Goal: Transaction & Acquisition: Purchase product/service

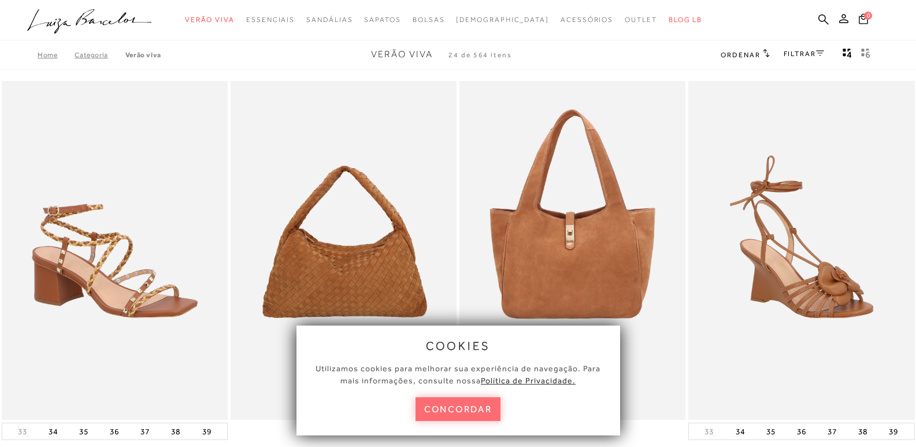
click at [457, 414] on button "concordar" at bounding box center [459, 409] width 86 height 24
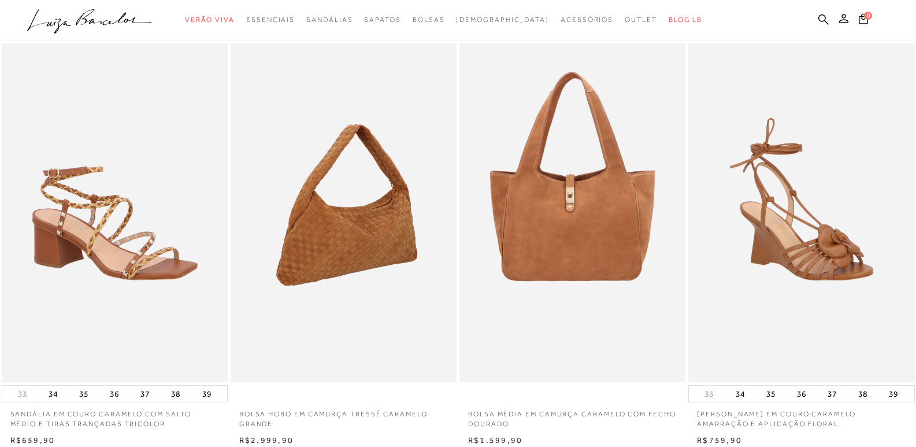
scroll to position [58, 0]
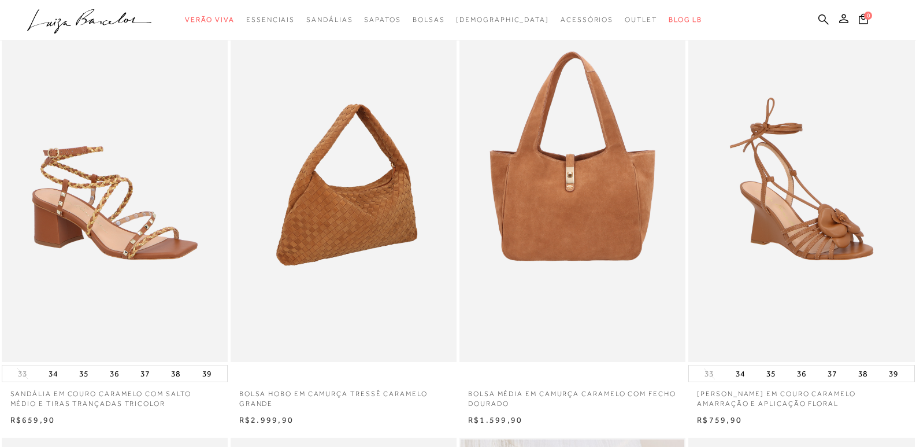
click at [338, 210] on img at bounding box center [344, 192] width 225 height 339
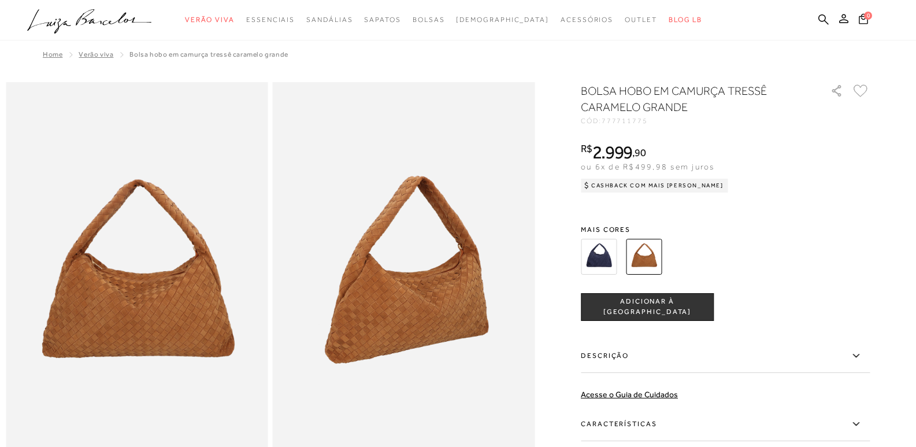
click at [601, 253] on img at bounding box center [599, 257] width 36 height 36
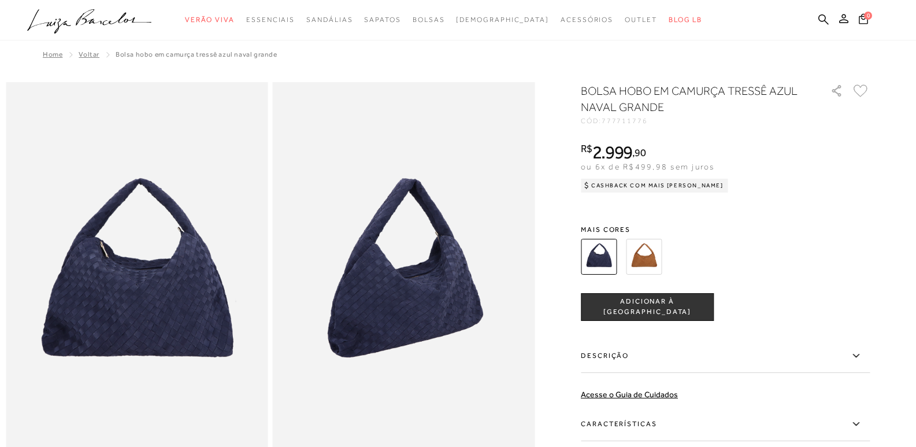
click at [649, 258] on img at bounding box center [644, 257] width 36 height 36
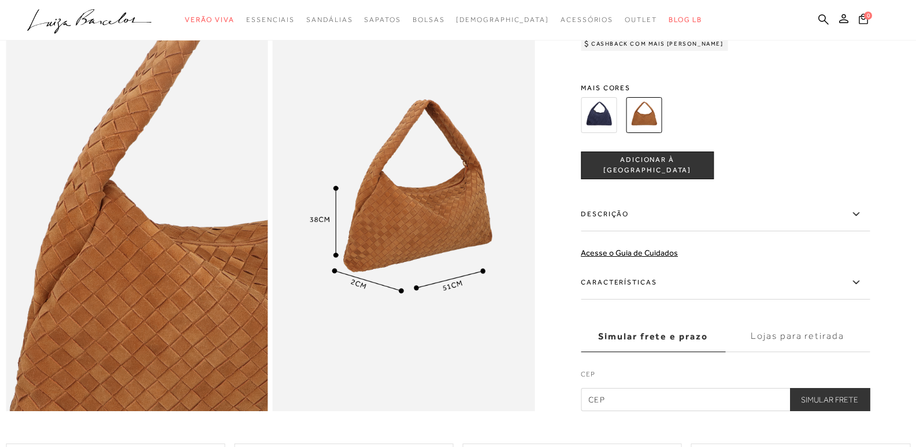
scroll to position [58, 0]
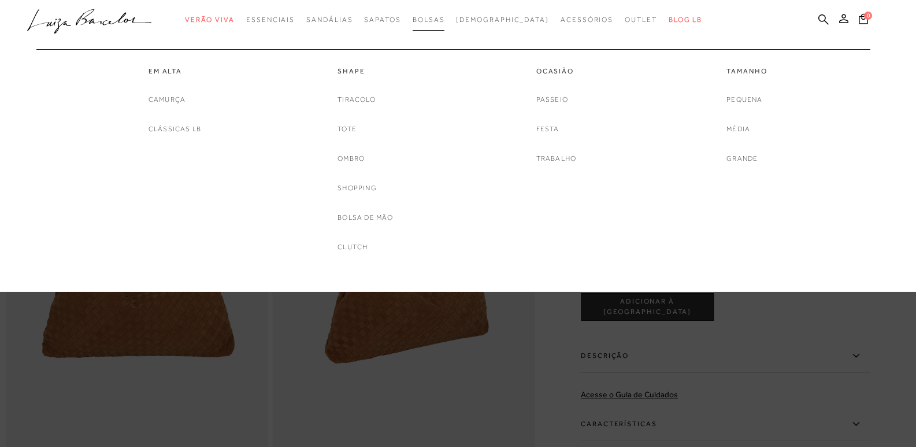
click at [445, 21] on span "Bolsas" at bounding box center [429, 20] width 32 height 8
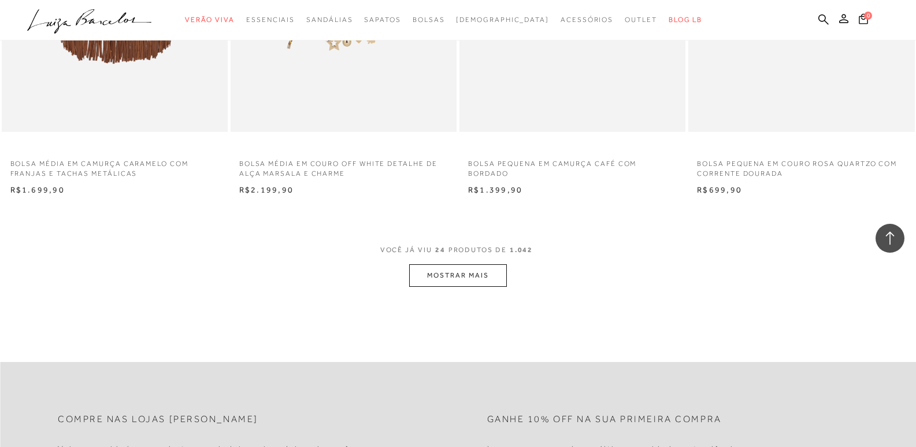
scroll to position [2544, 0]
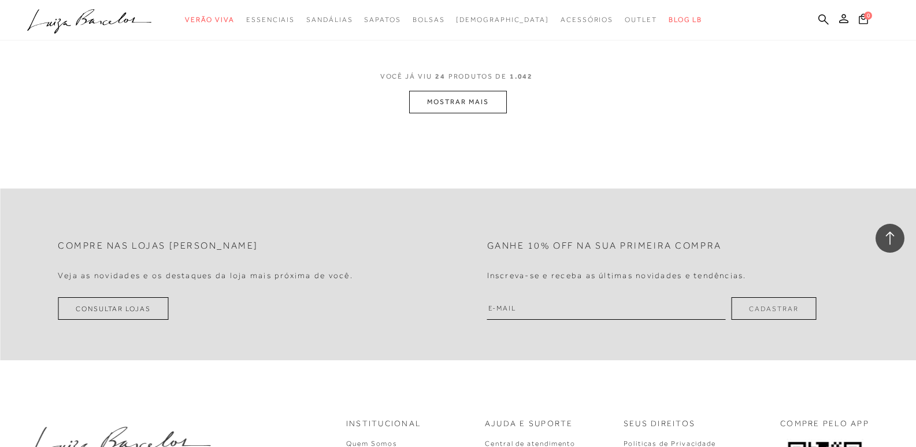
click at [454, 99] on button "MOSTRAR MAIS" at bounding box center [457, 102] width 97 height 23
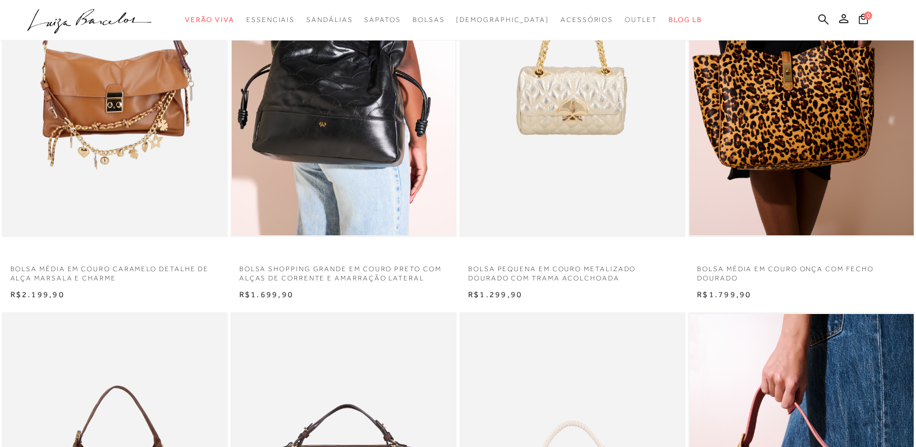
scroll to position [0, 0]
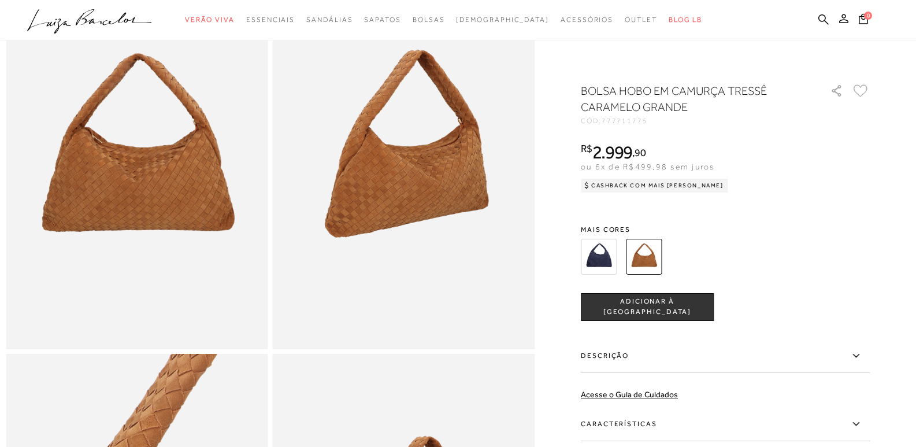
scroll to position [116, 0]
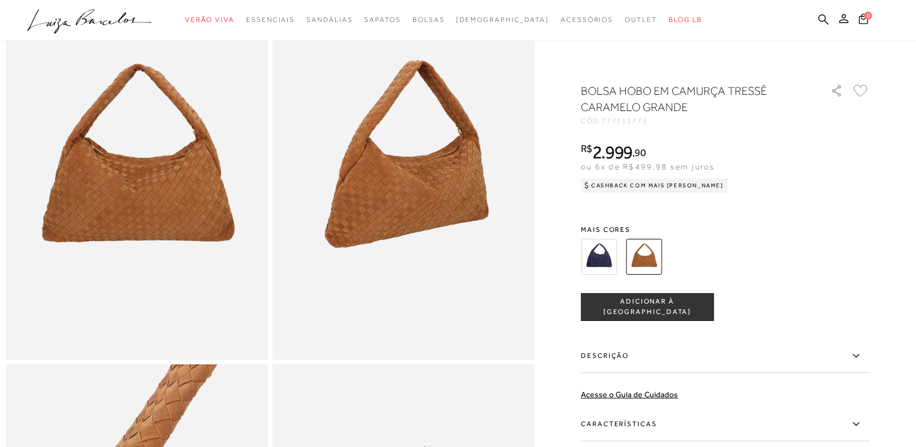
click at [435, 213] on img at bounding box center [404, 162] width 262 height 393
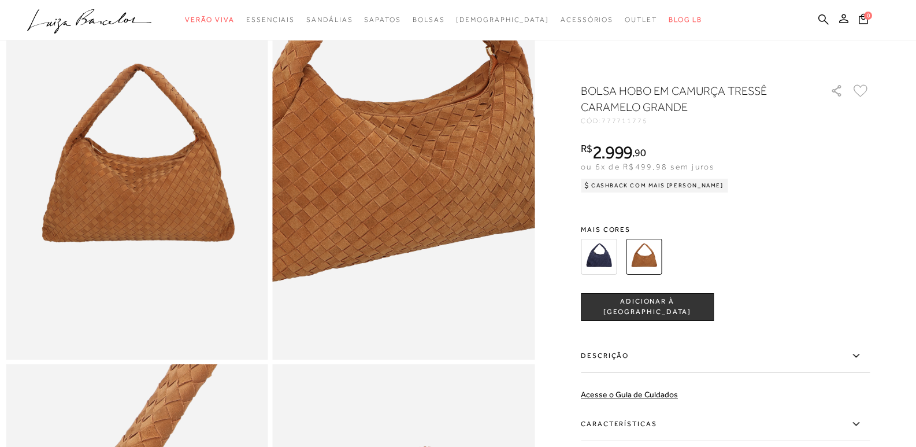
click at [432, 215] on img at bounding box center [377, 115] width 524 height 787
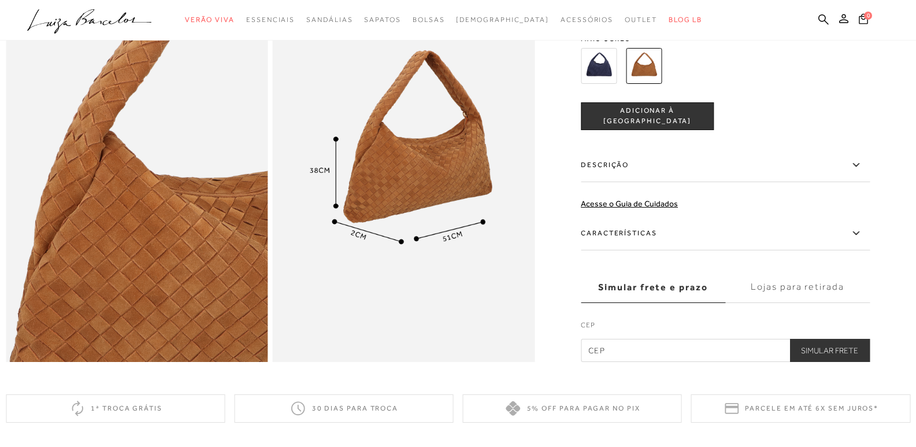
scroll to position [520, 0]
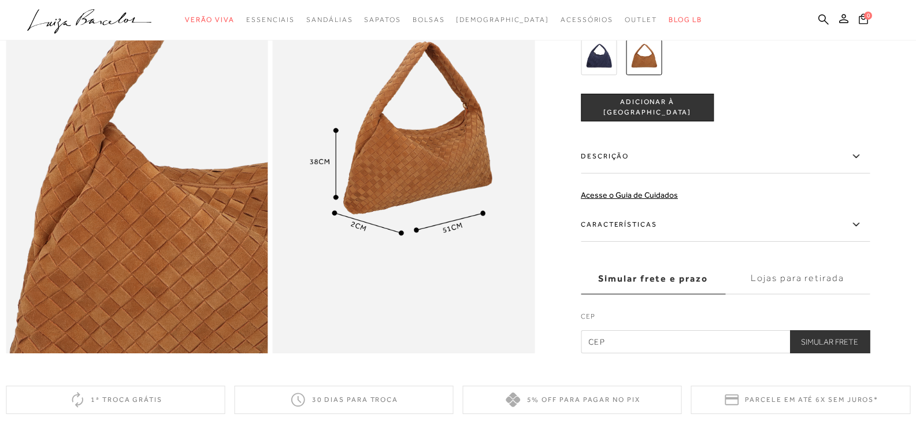
click at [623, 349] on input "text" at bounding box center [725, 341] width 289 height 23
type input "96205-180"
click at [850, 353] on button "Simular Frete" at bounding box center [830, 341] width 80 height 23
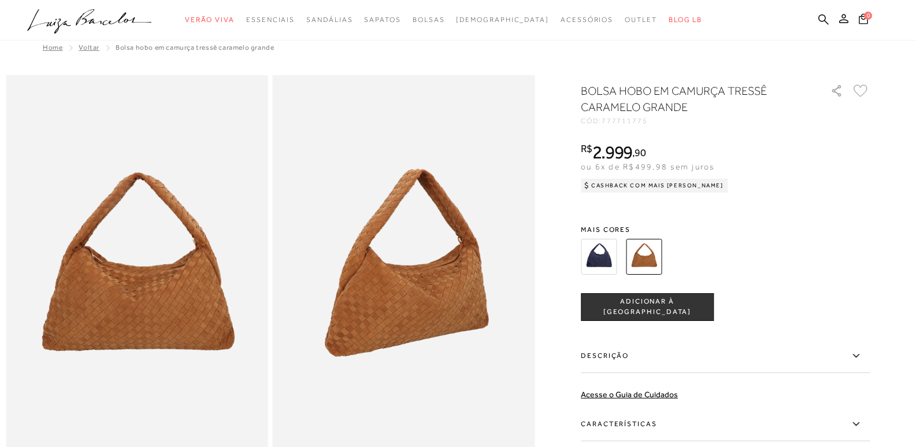
scroll to position [0, 0]
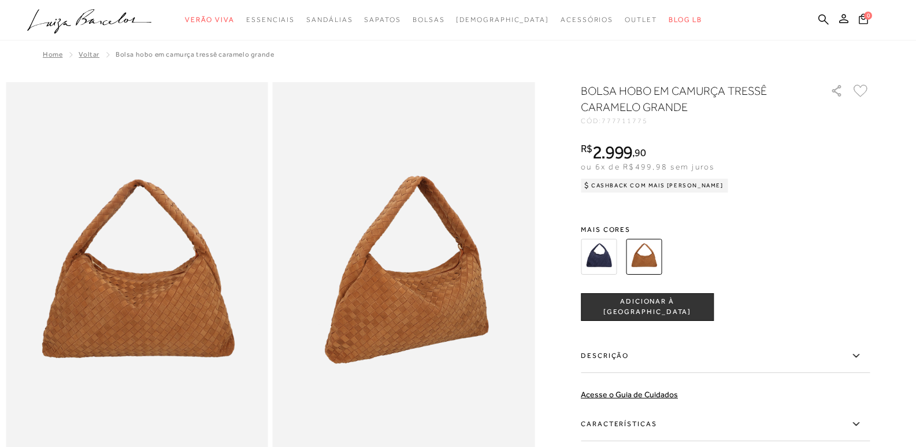
click at [84, 55] on span "Voltar" at bounding box center [89, 54] width 21 height 8
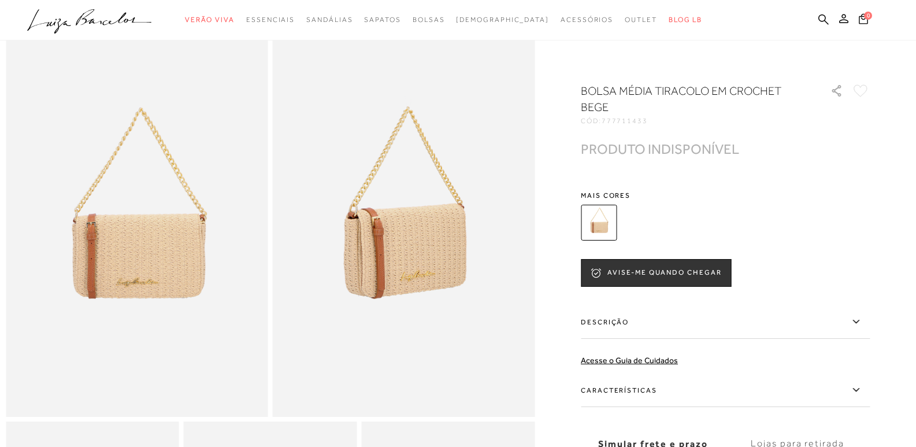
scroll to position [58, 0]
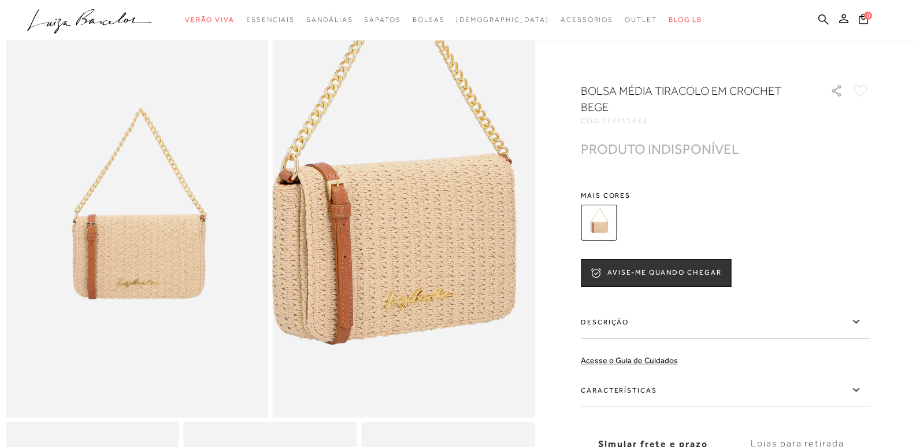
click at [419, 258] on img at bounding box center [390, 188] width 524 height 787
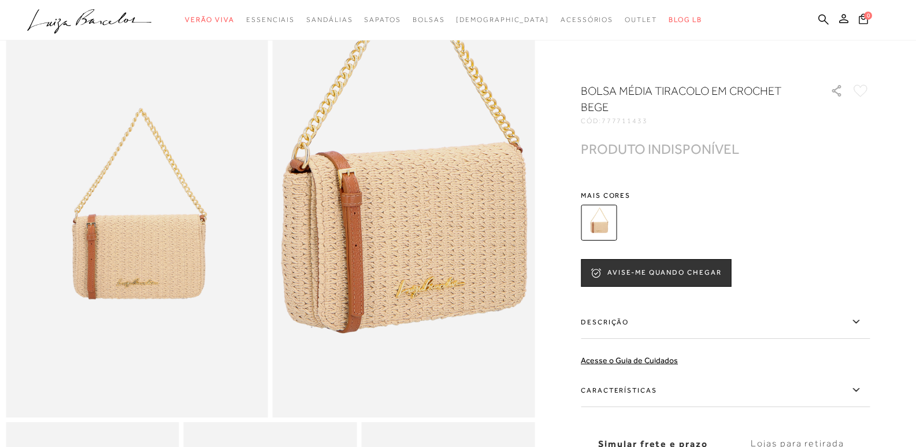
click at [408, 269] on img at bounding box center [401, 176] width 524 height 787
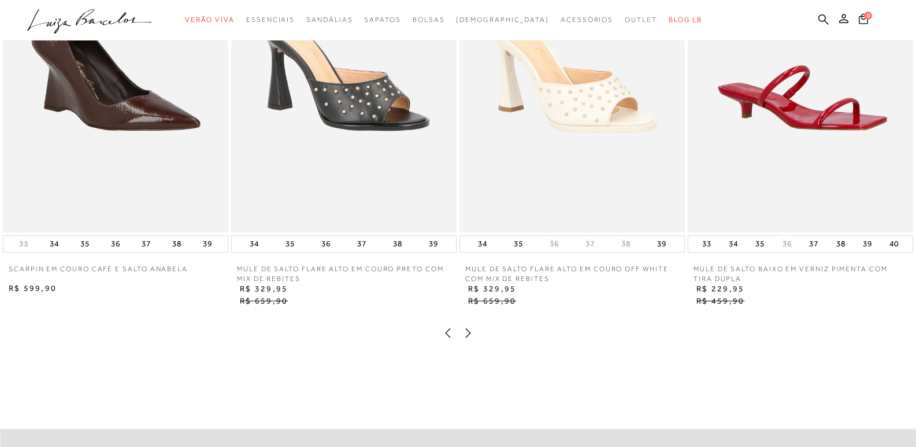
scroll to position [1388, 0]
